Goal: Feedback & Contribution: Contribute content

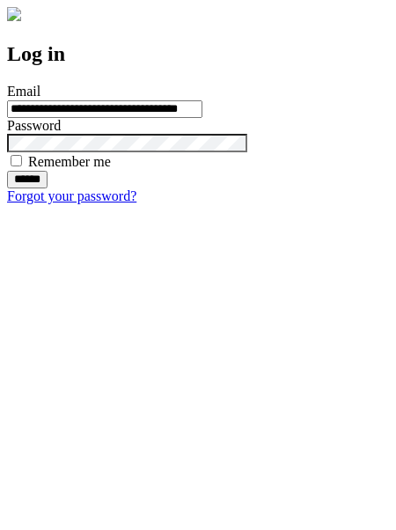
type input "**********"
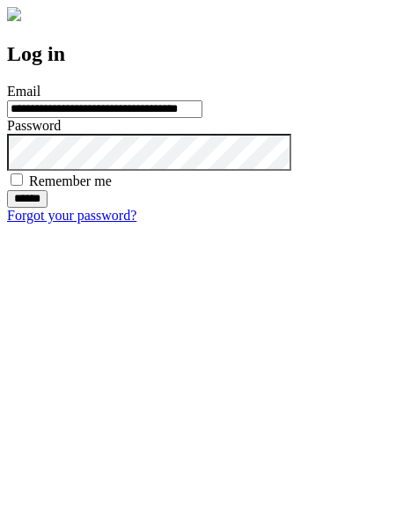
click at [48, 208] on input "******" at bounding box center [27, 199] width 40 height 18
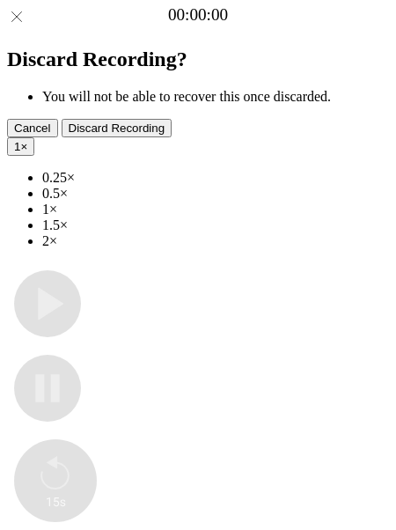
type input "**********"
